Goal: Ask a question

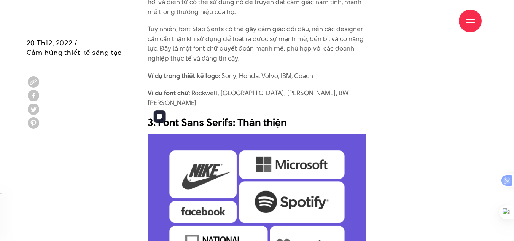
scroll to position [1876, 0]
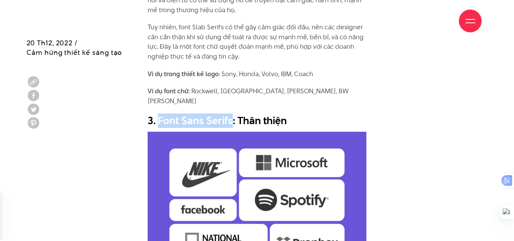
drag, startPoint x: 159, startPoint y: 89, endPoint x: 232, endPoint y: 87, distance: 72.7
type textarea "Font Sans Serifs"
click at [232, 113] on h2 "3. Font Sans Serifs: Thân thiện" at bounding box center [257, 120] width 219 height 14
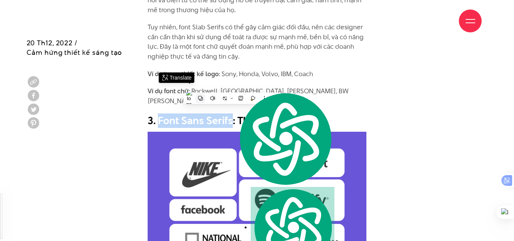
click at [198, 98] on icon at bounding box center [200, 98] width 5 height 5
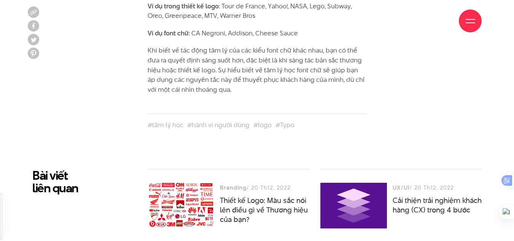
scroll to position [3805, 0]
